Goal: Transaction & Acquisition: Purchase product/service

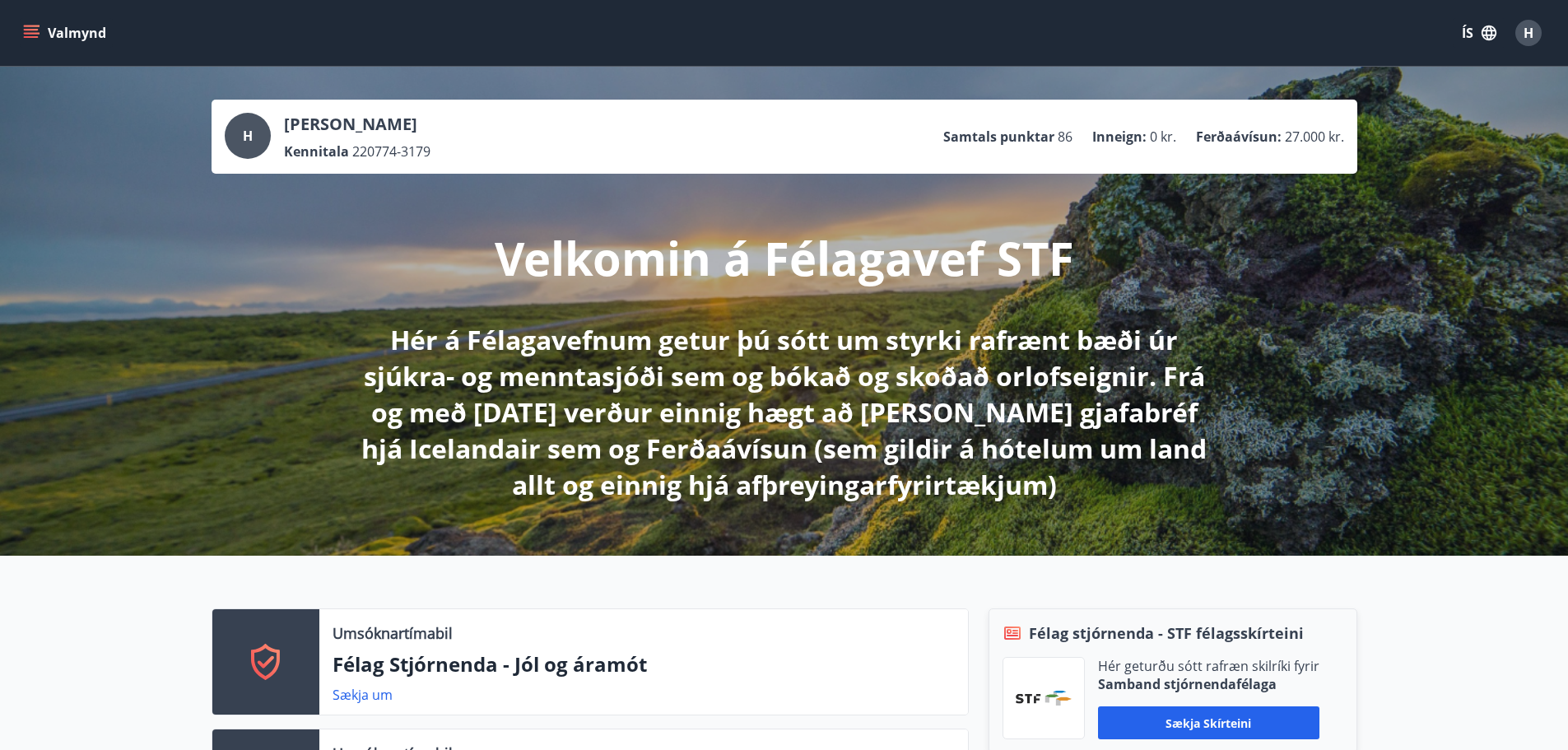
click at [43, 36] on button "Valmynd" at bounding box center [66, 33] width 93 height 30
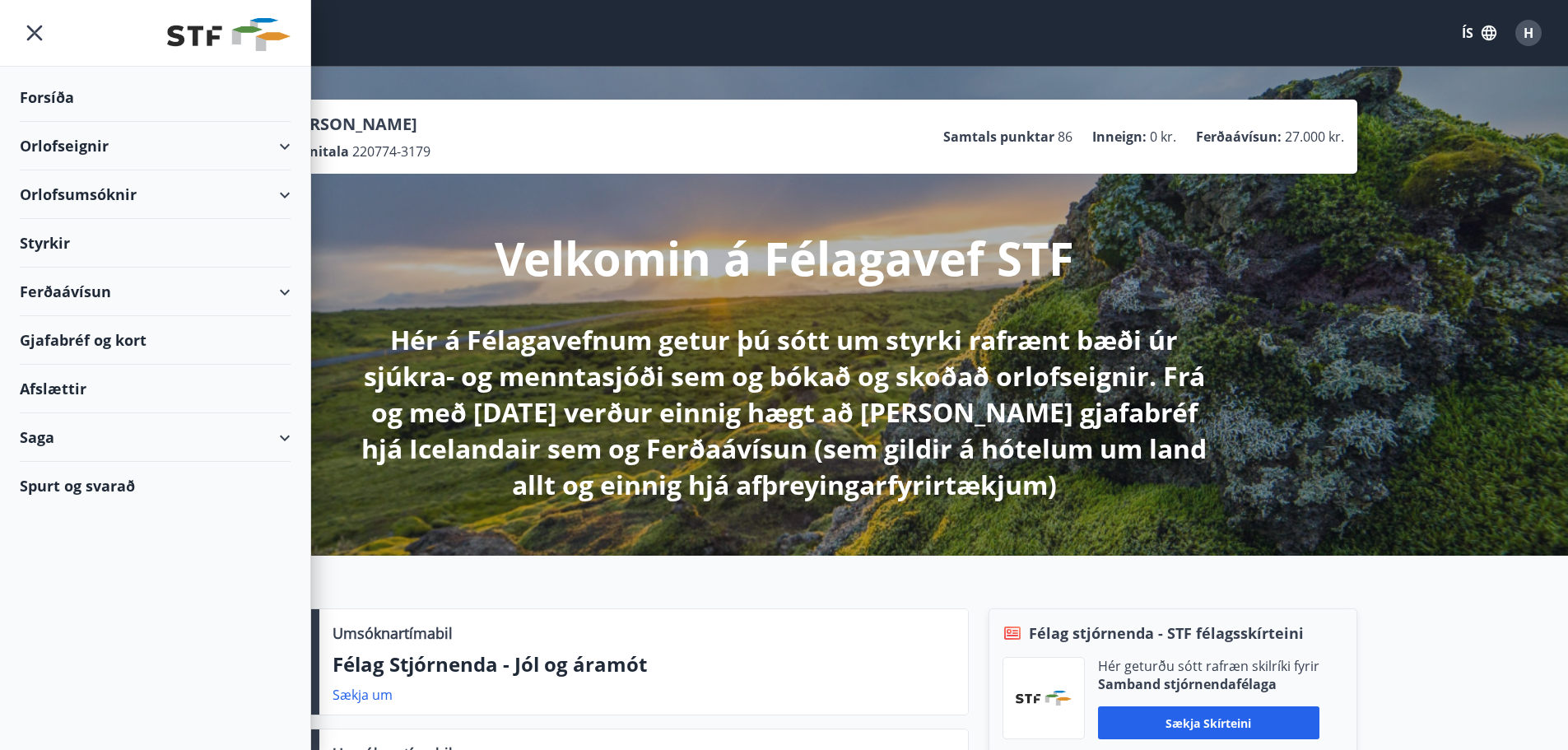
click at [285, 290] on div "Ferðaávísun" at bounding box center [155, 292] width 270 height 48
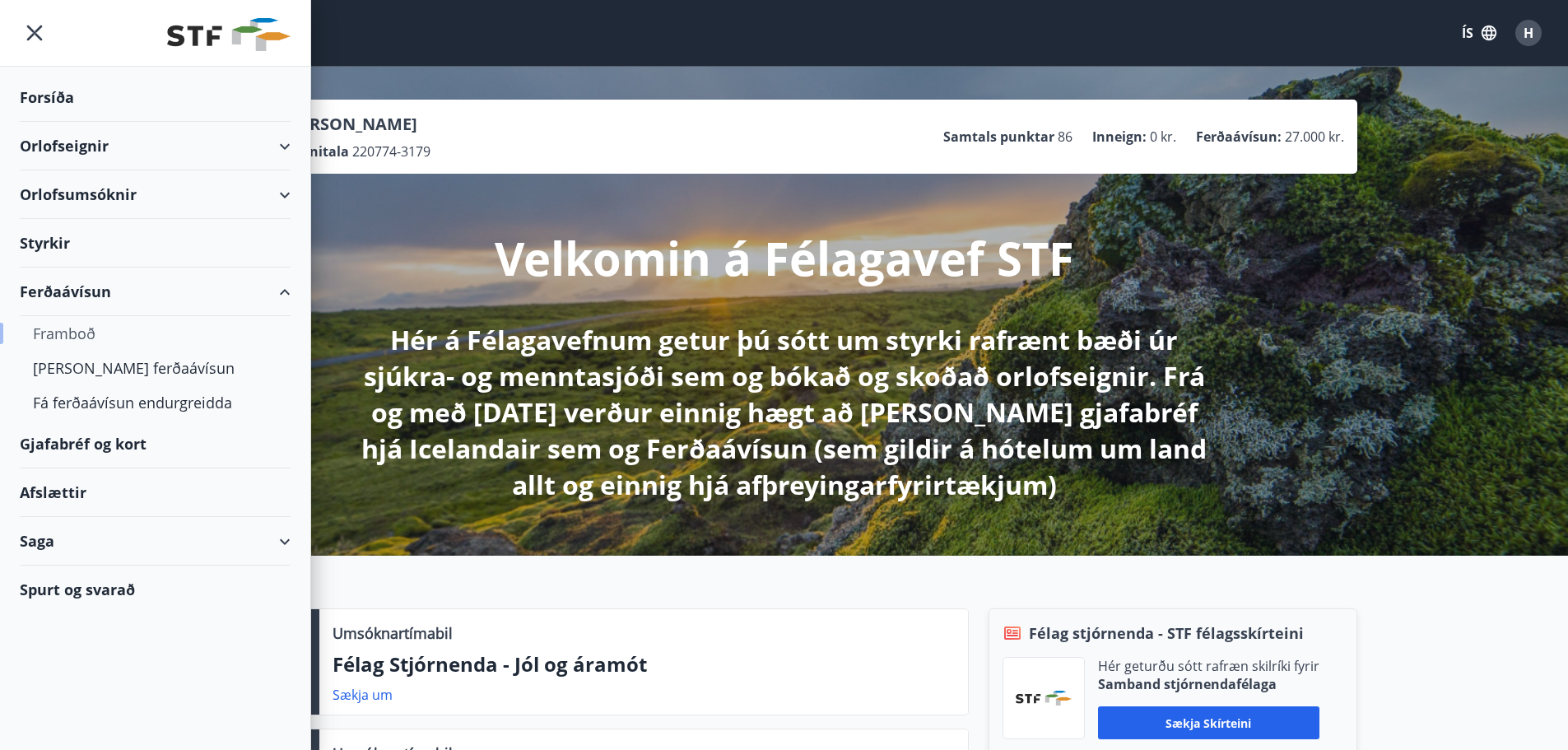
click at [60, 327] on div "Framboð" at bounding box center [155, 333] width 244 height 34
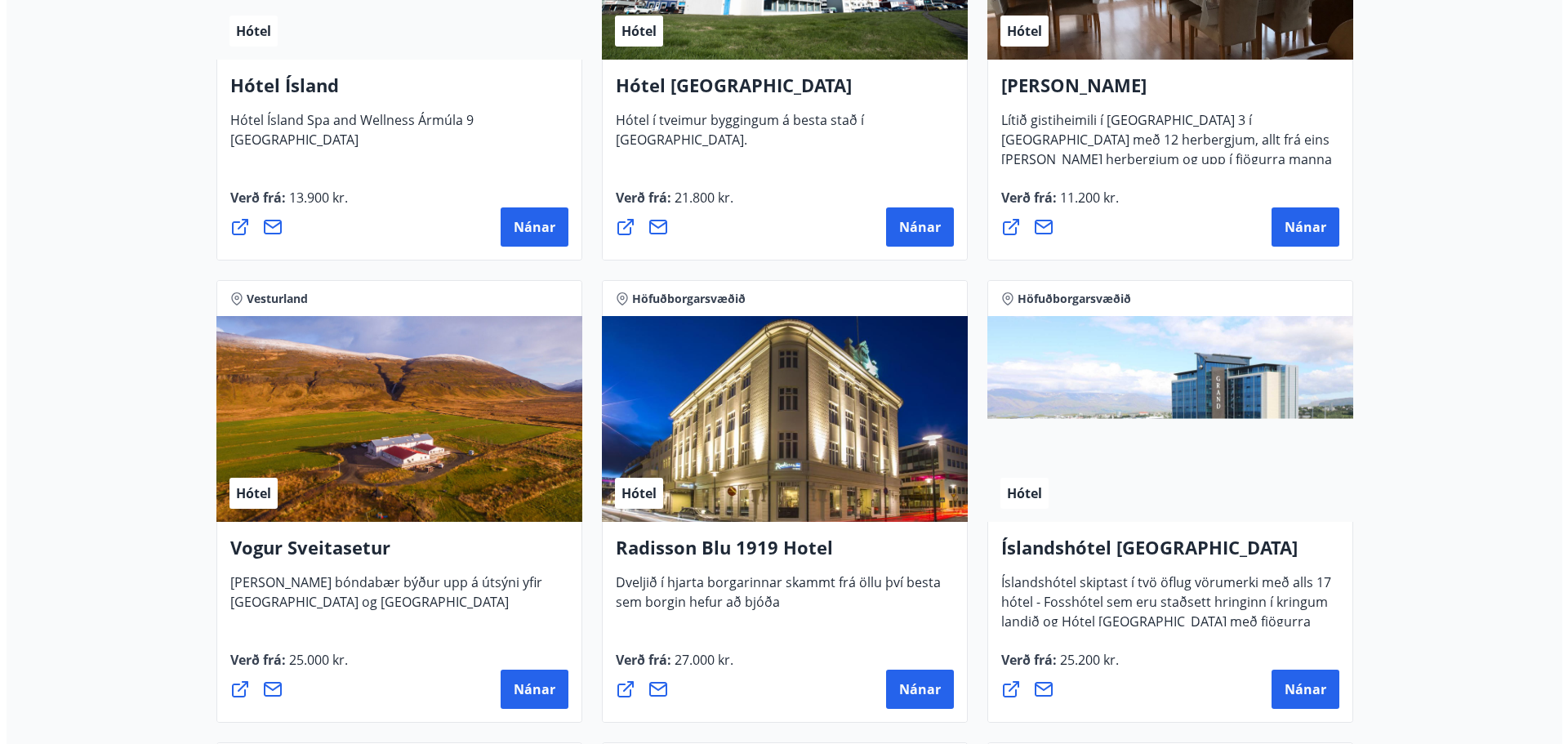
scroll to position [3103, 0]
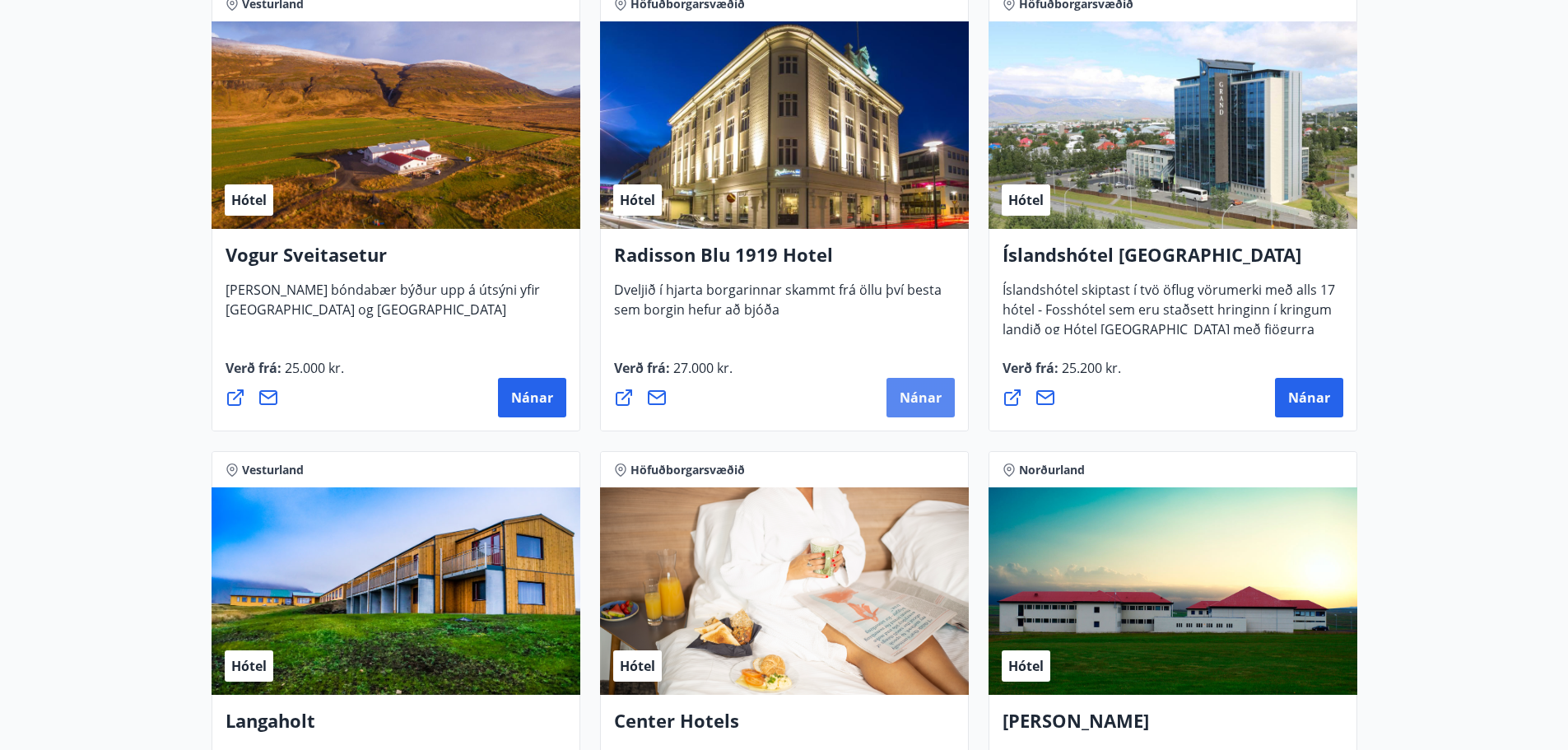
click at [919, 401] on span "Nánar" at bounding box center [921, 397] width 42 height 18
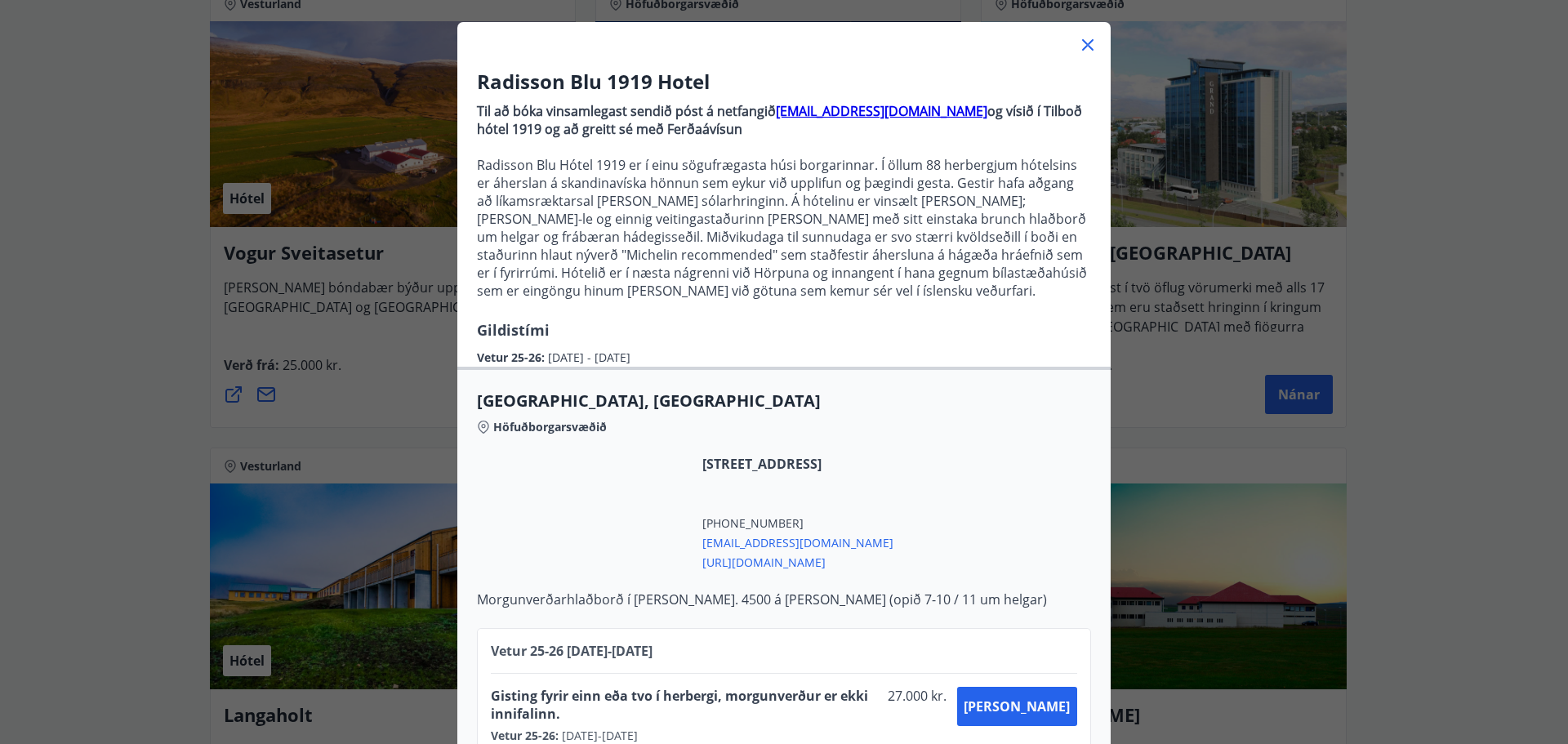
scroll to position [122, 0]
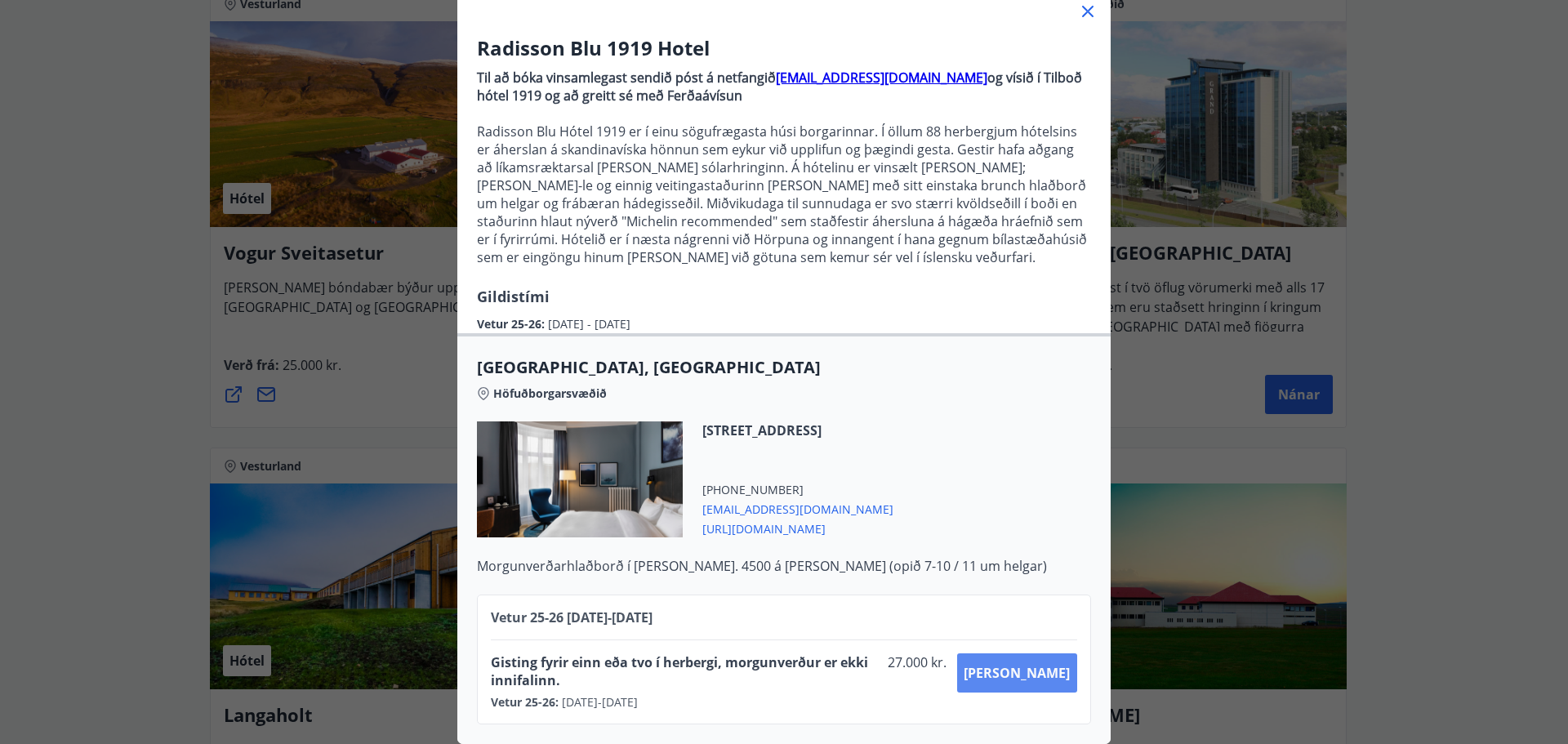
click at [1051, 670] on button "Kaupa" at bounding box center [1017, 673] width 120 height 39
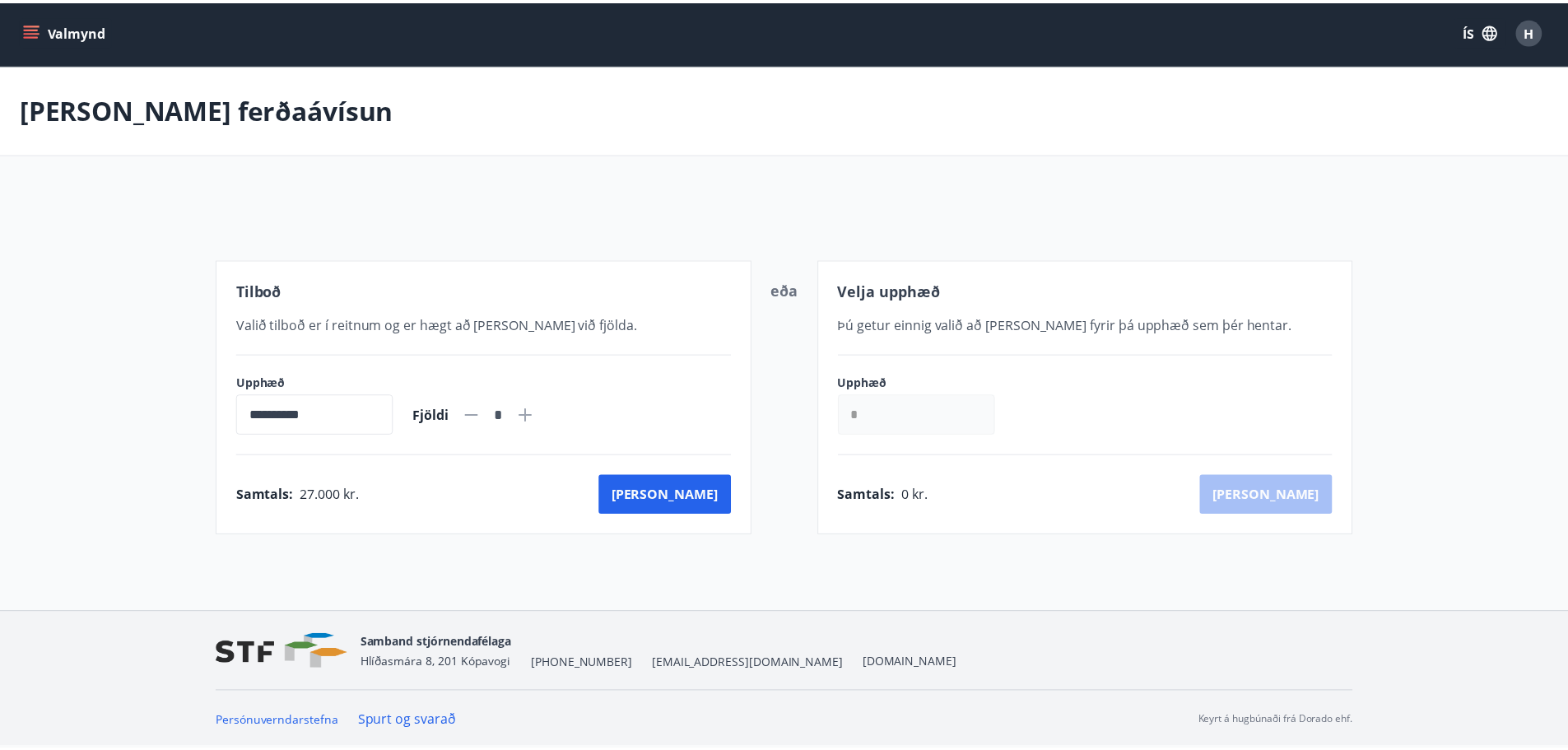
scroll to position [3, 0]
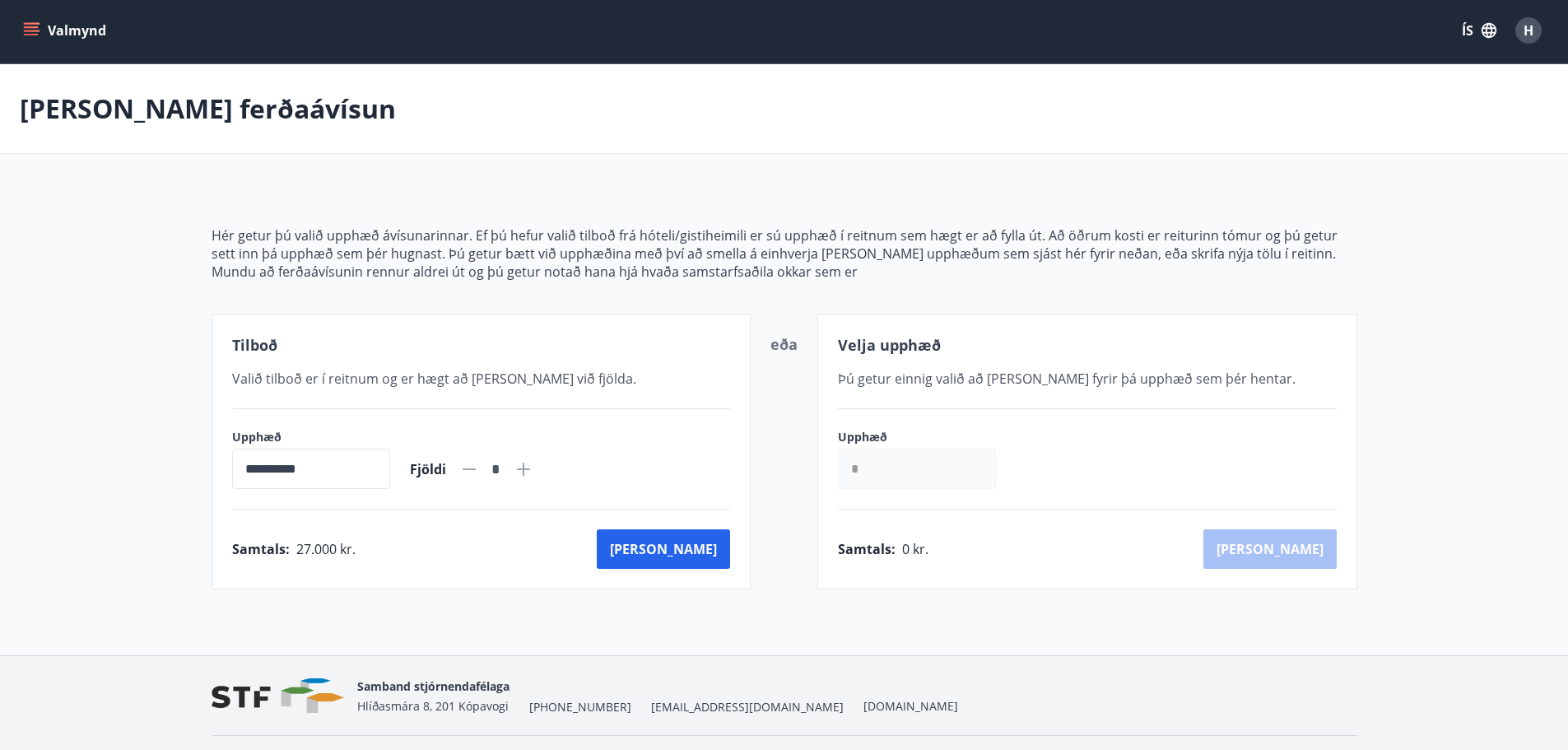
click at [530, 469] on icon at bounding box center [523, 469] width 13 height 13
click at [476, 470] on icon at bounding box center [469, 469] width 13 height 2
type input "*"
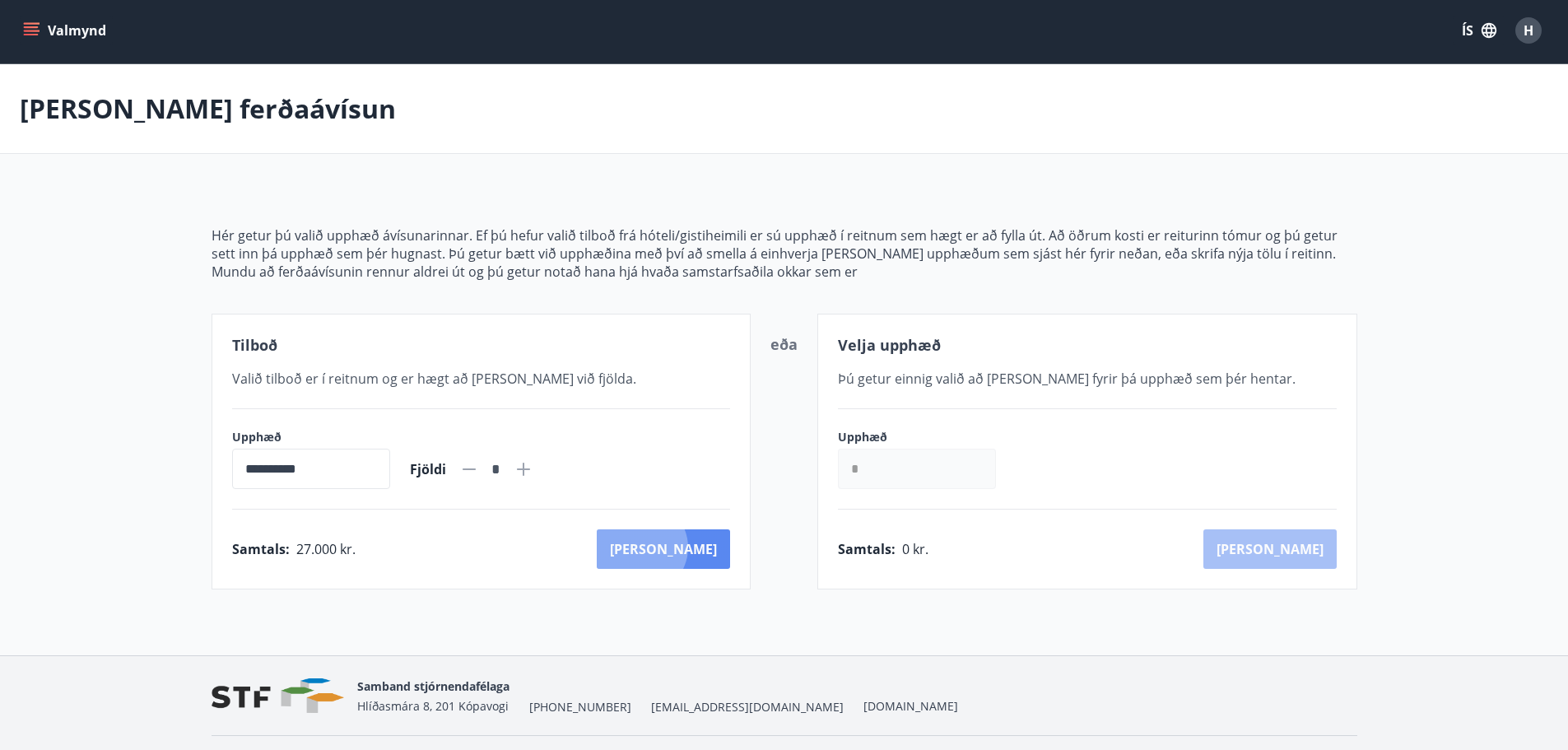
click at [713, 547] on button "Kaup" at bounding box center [664, 549] width 133 height 40
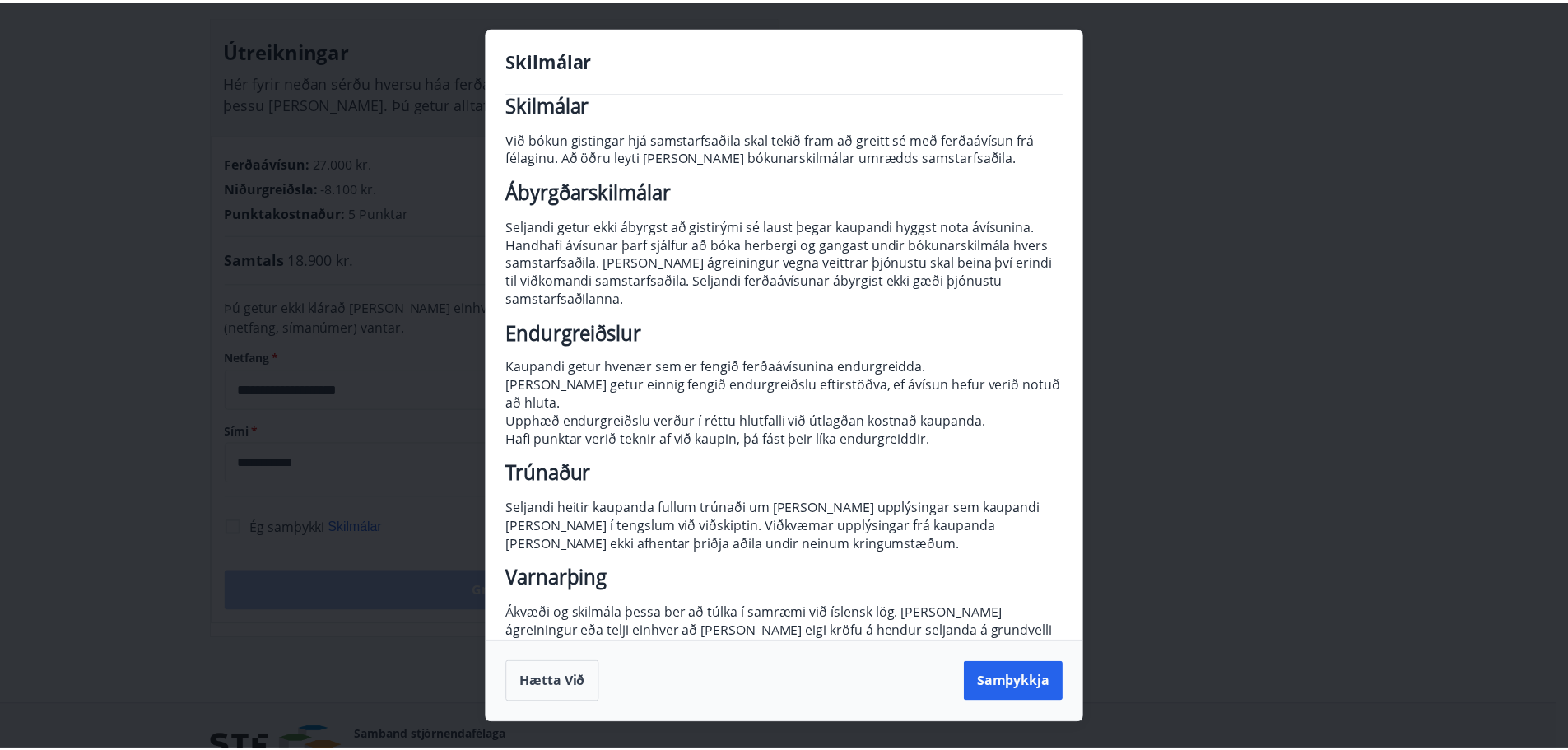
scroll to position [53, 0]
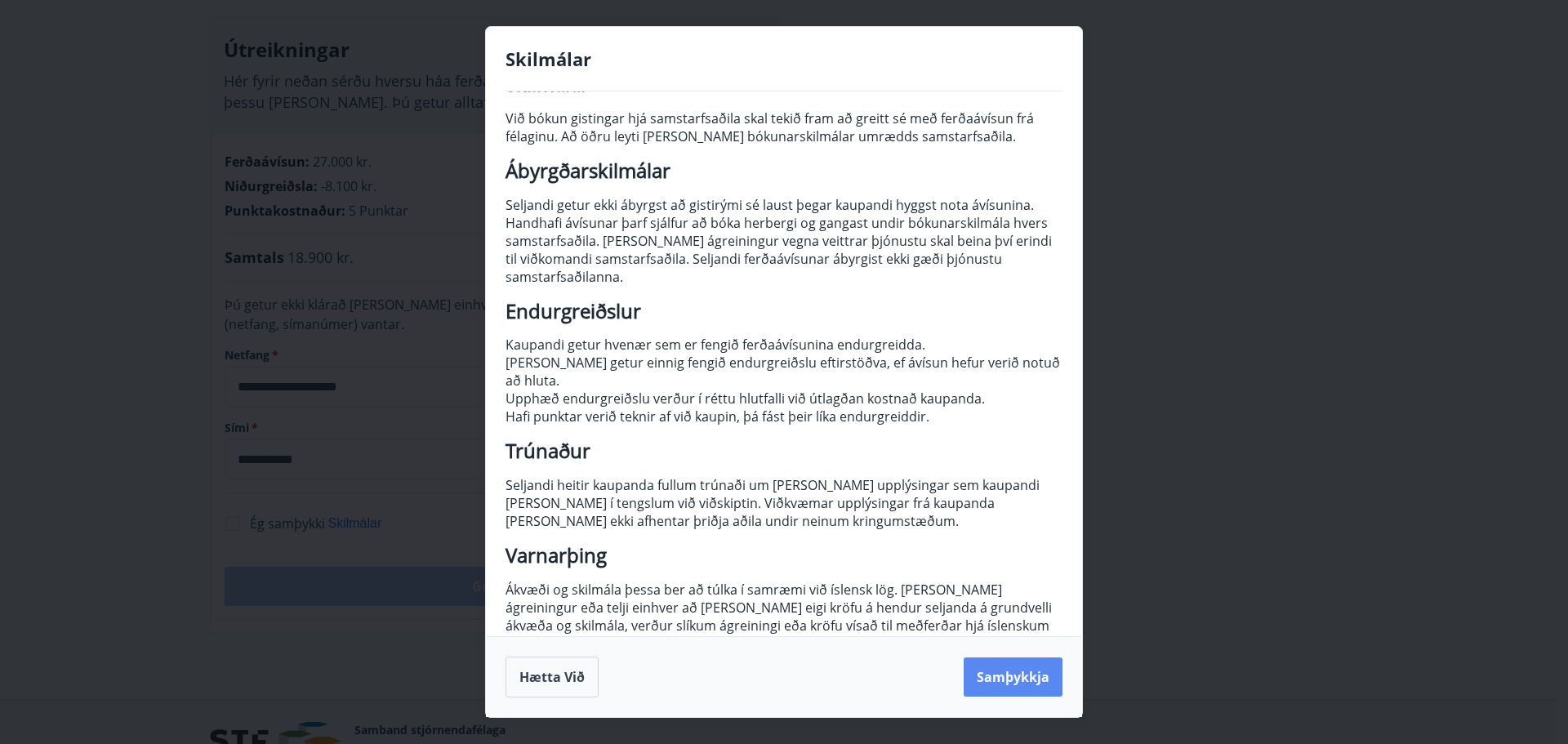
click at [987, 679] on button "Samþykkja" at bounding box center [1012, 677] width 98 height 39
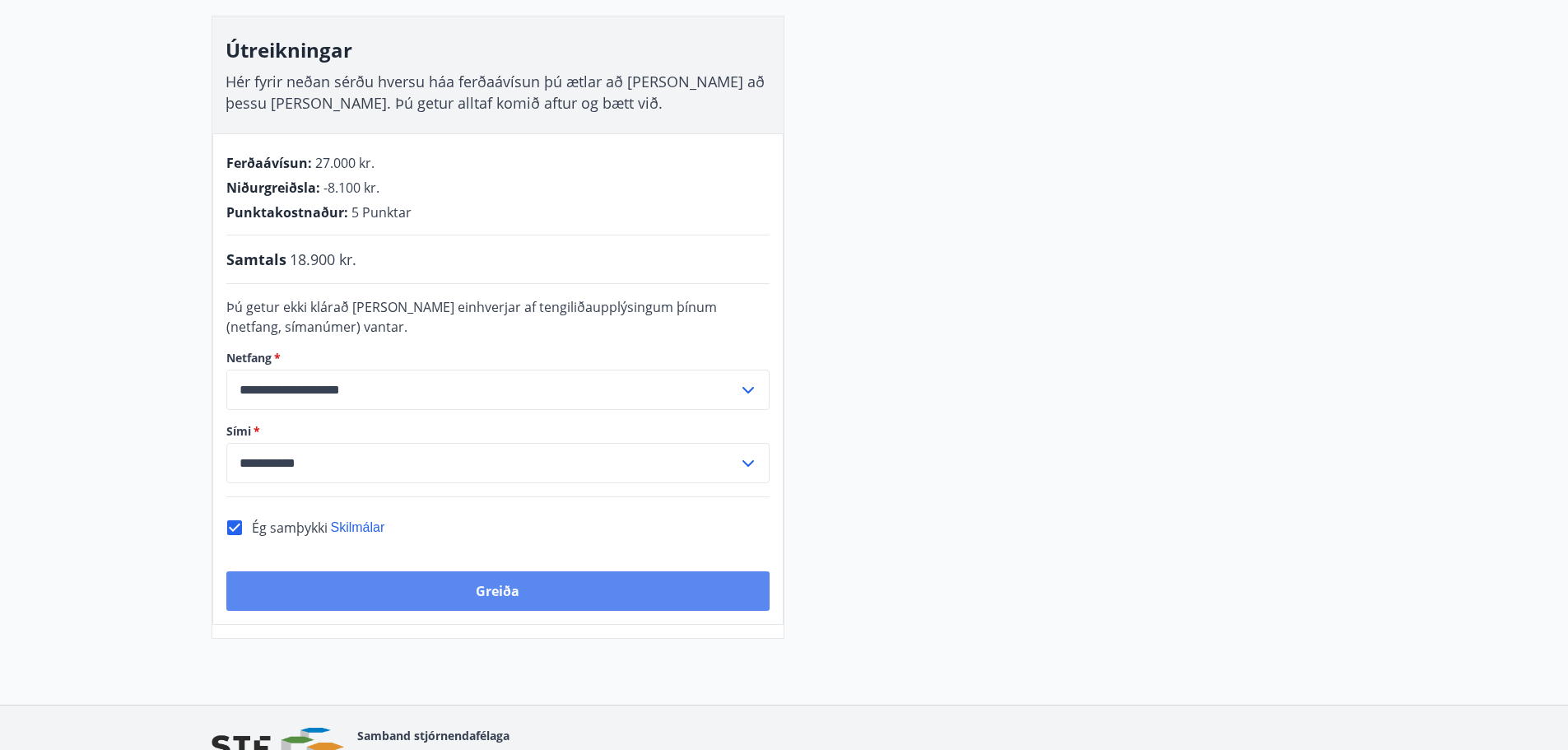
click at [593, 603] on button "Greiða" at bounding box center [498, 591] width 543 height 40
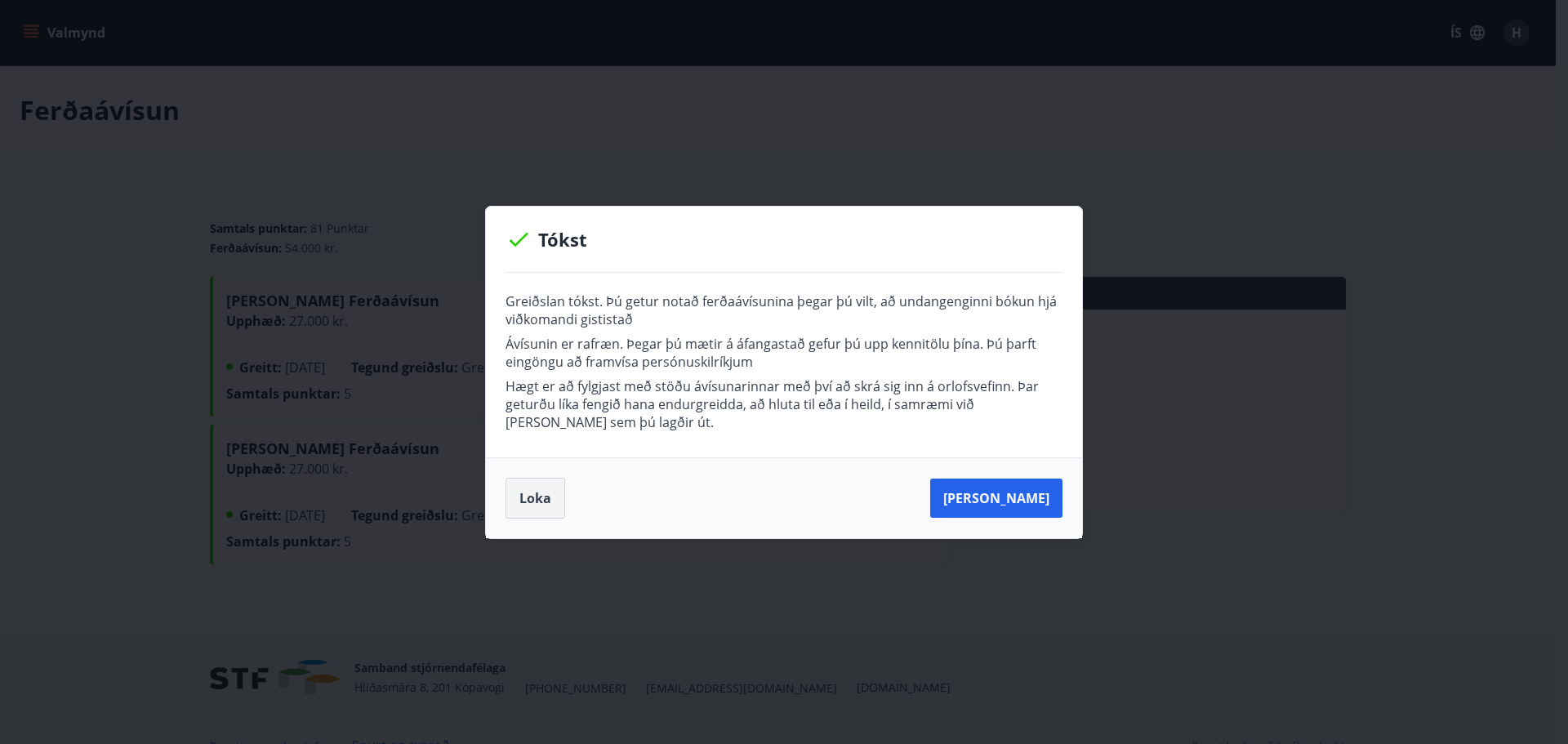
click at [539, 494] on button "Loka" at bounding box center [535, 497] width 59 height 41
